Goal: Use online tool/utility: Utilize a website feature to perform a specific function

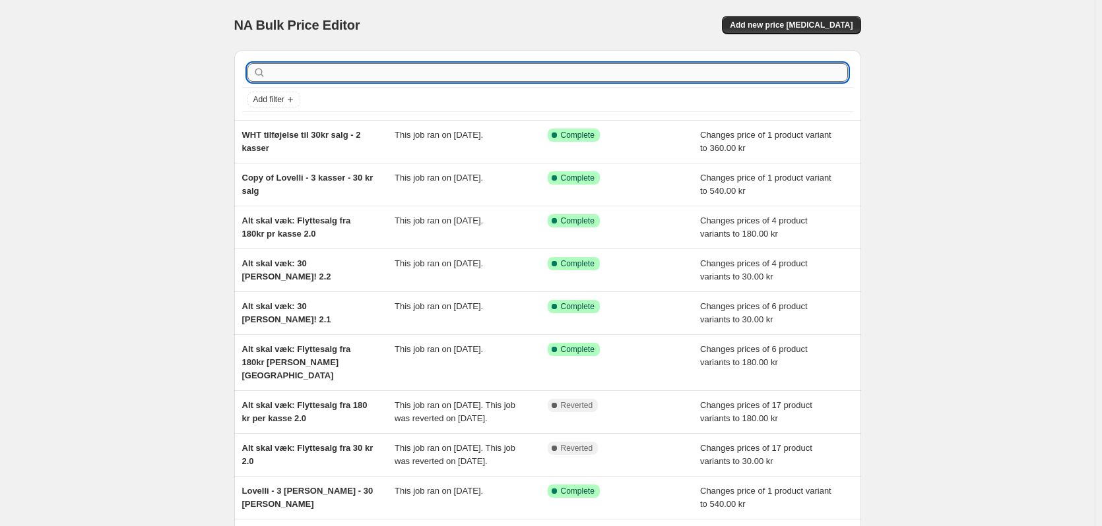
click at [346, 80] on input "text" at bounding box center [558, 72] width 579 height 18
type input "advent"
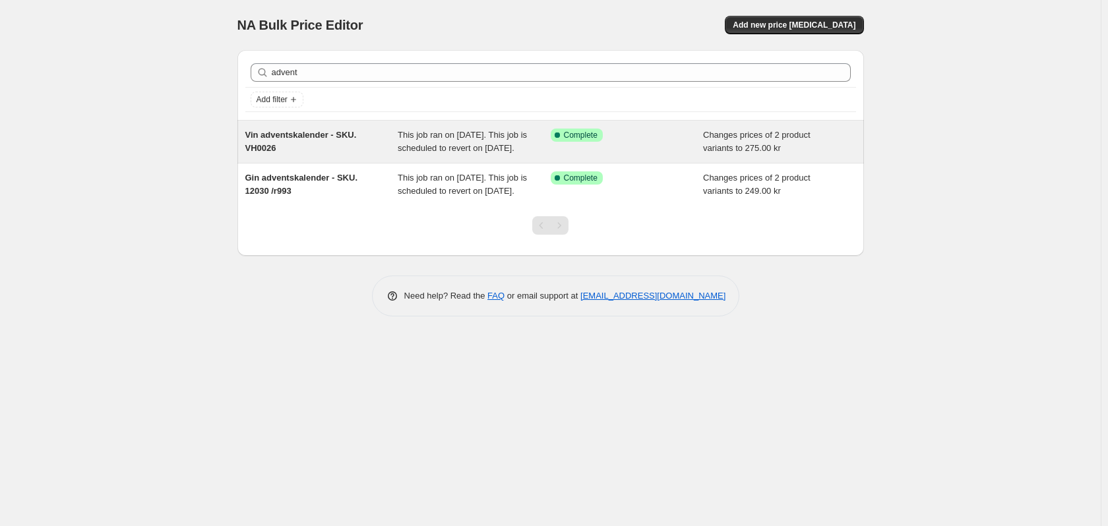
click at [308, 134] on span "Vin adventskalender - SKU. VH0026" at bounding box center [300, 141] width 111 height 23
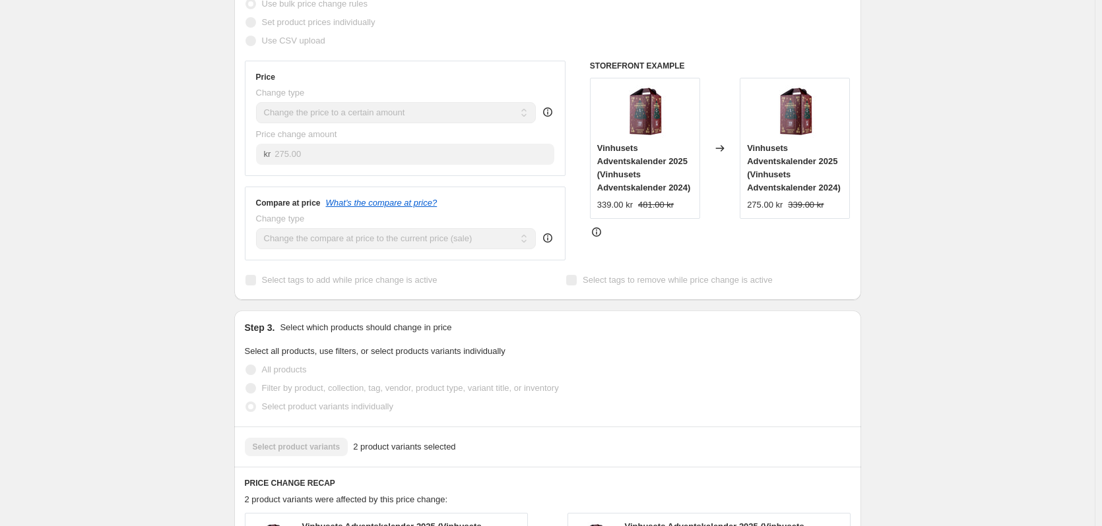
scroll to position [330, 0]
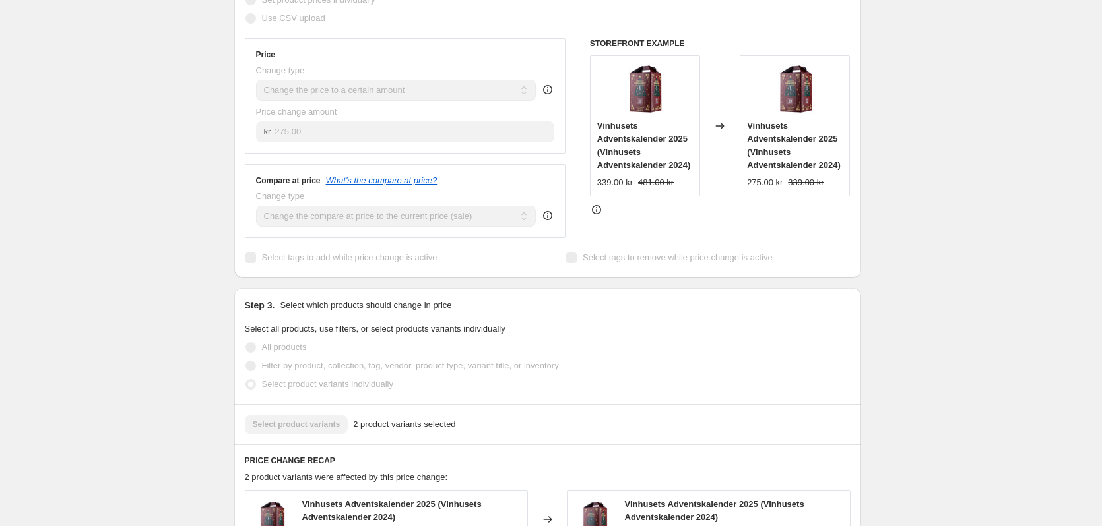
click at [654, 189] on strike "481.00 kr" at bounding box center [656, 182] width 36 height 13
click at [657, 189] on strike "481.00 kr" at bounding box center [656, 182] width 36 height 13
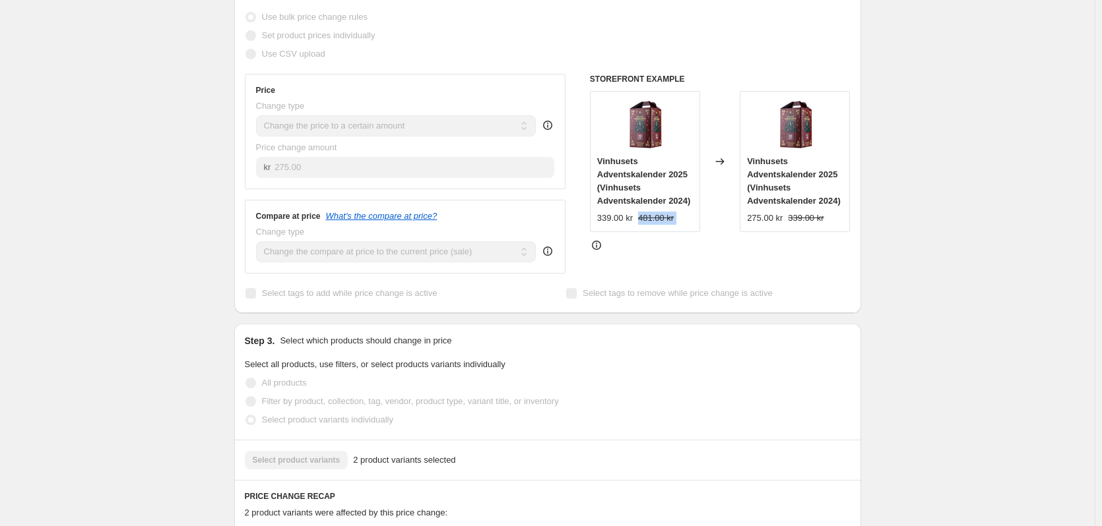
scroll to position [264, 0]
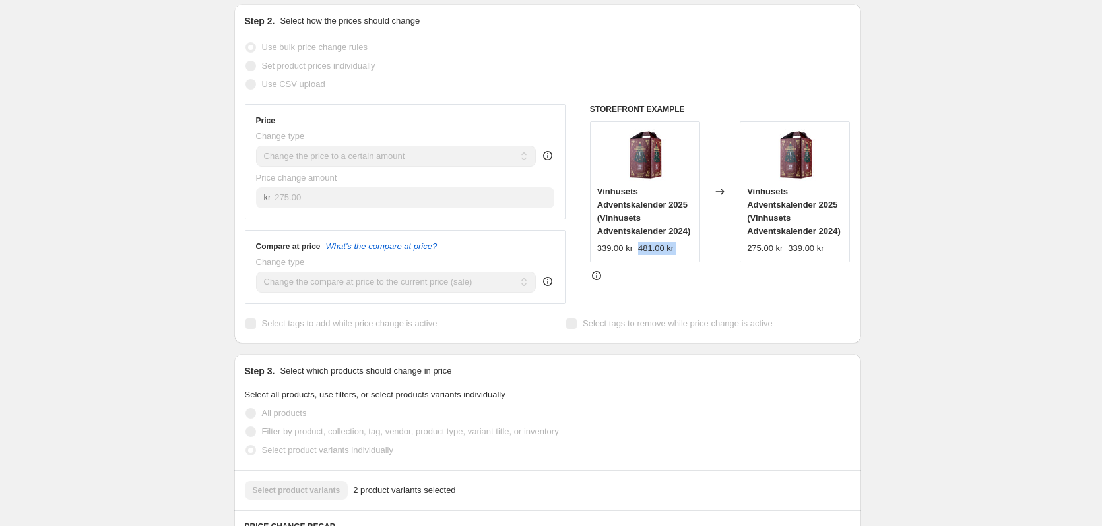
click at [662, 255] on div "Vinhusets Adventskalender 2025 (Vinhusets Adventskalender 2024) 339.00 kr 481.0…" at bounding box center [645, 220] width 96 height 70
click at [676, 255] on div "339.00 kr 481.00 kr" at bounding box center [645, 248] width 96 height 13
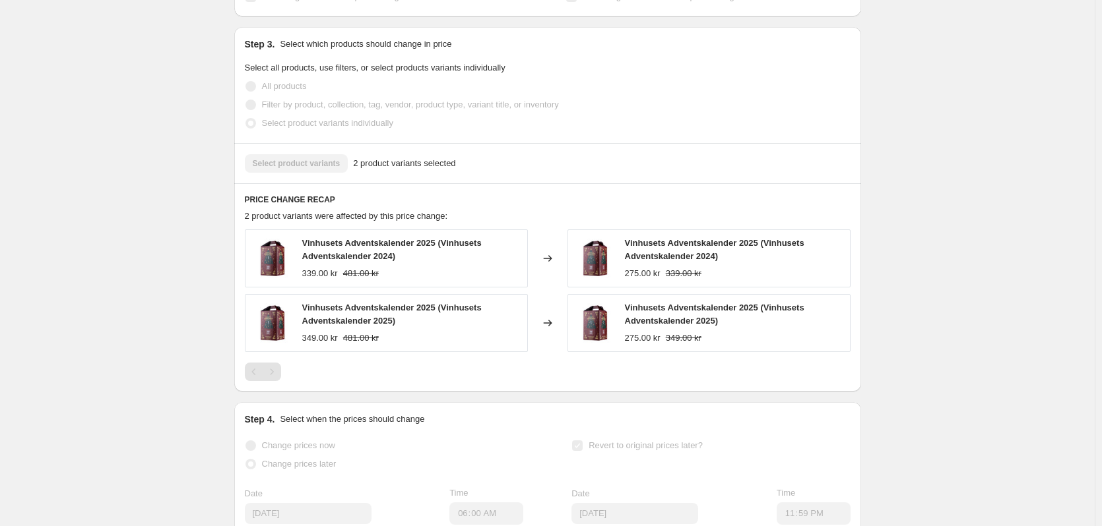
scroll to position [594, 0]
